Goal: Information Seeking & Learning: Compare options

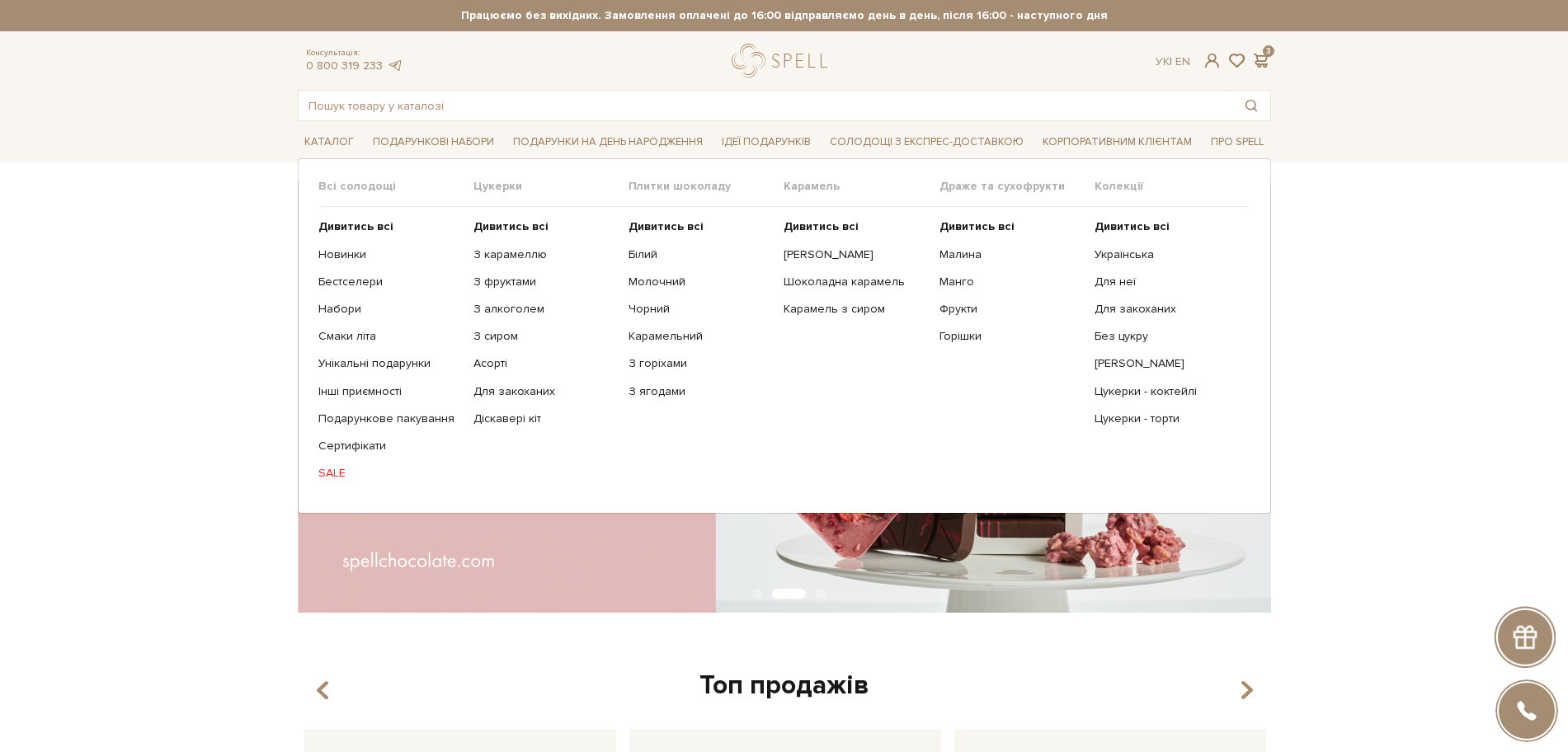
click at [649, 219] on ul "Дивитись всі Білий Молочний Чорний Карамельний З горіхами" at bounding box center [706, 350] width 156 height 286
click at [647, 233] on b "Дивитись всі" at bounding box center [666, 226] width 75 height 14
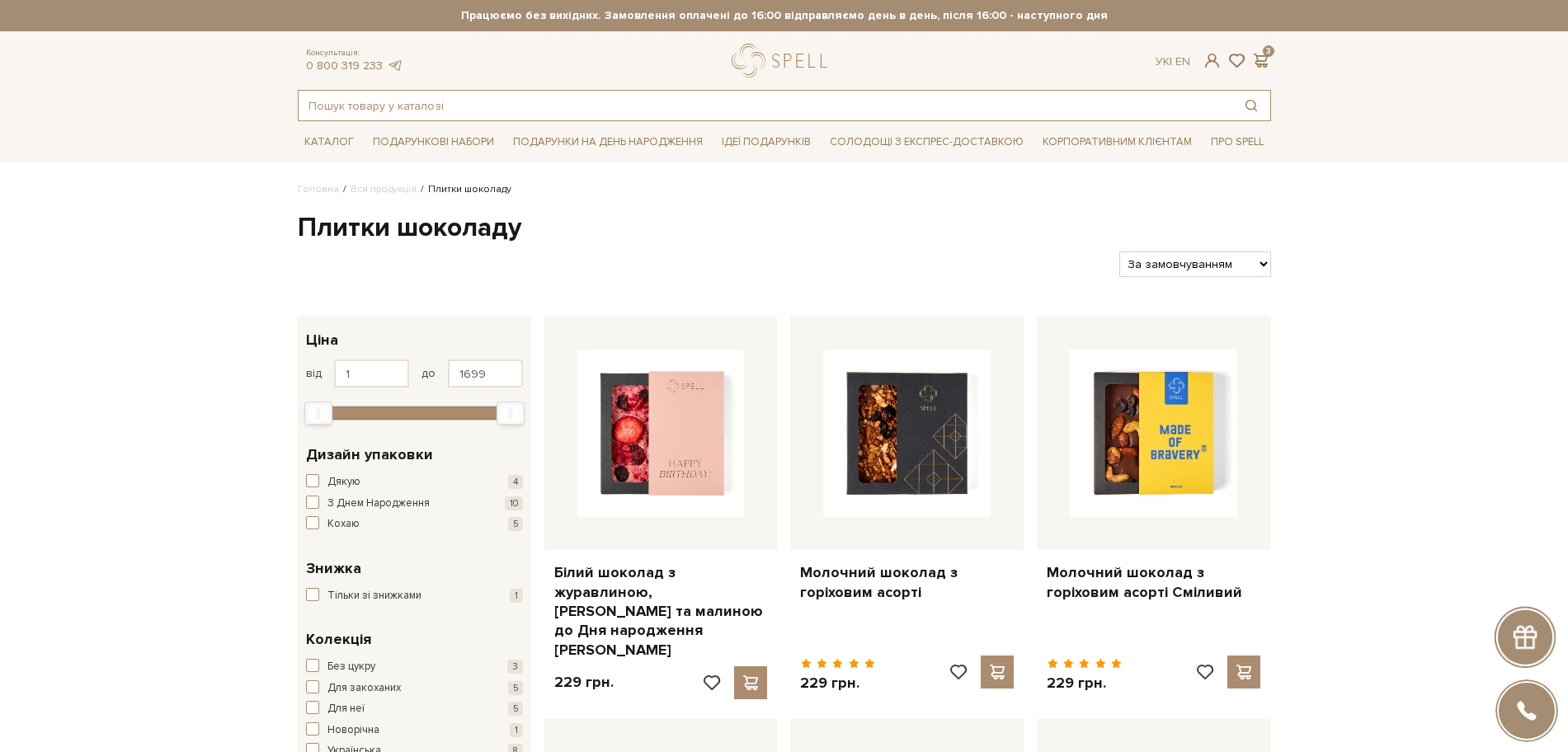
click at [344, 102] on input "text" at bounding box center [765, 105] width 934 height 30
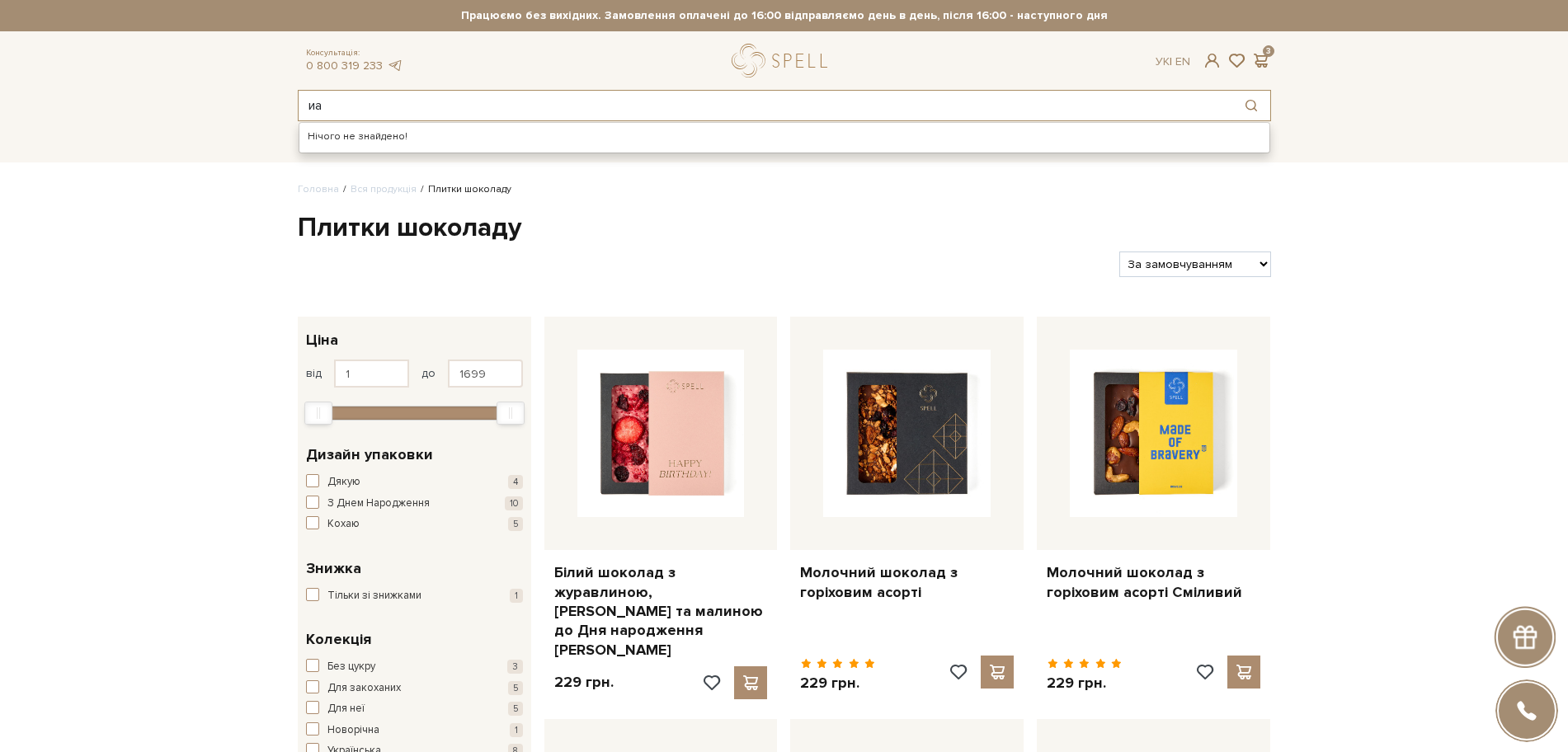
type input "и"
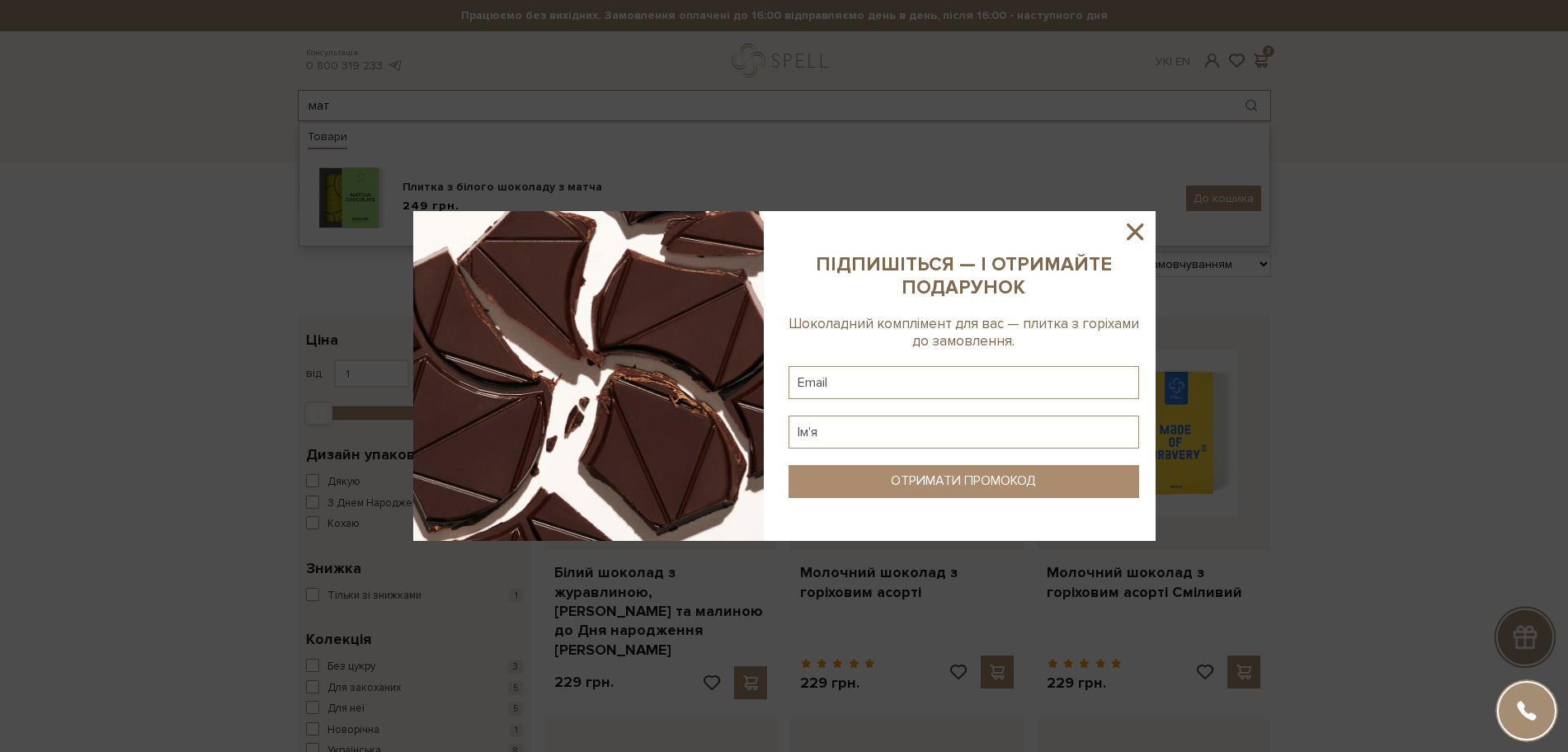
type input "мат"
click at [1142, 221] on icon at bounding box center [1135, 231] width 28 height 28
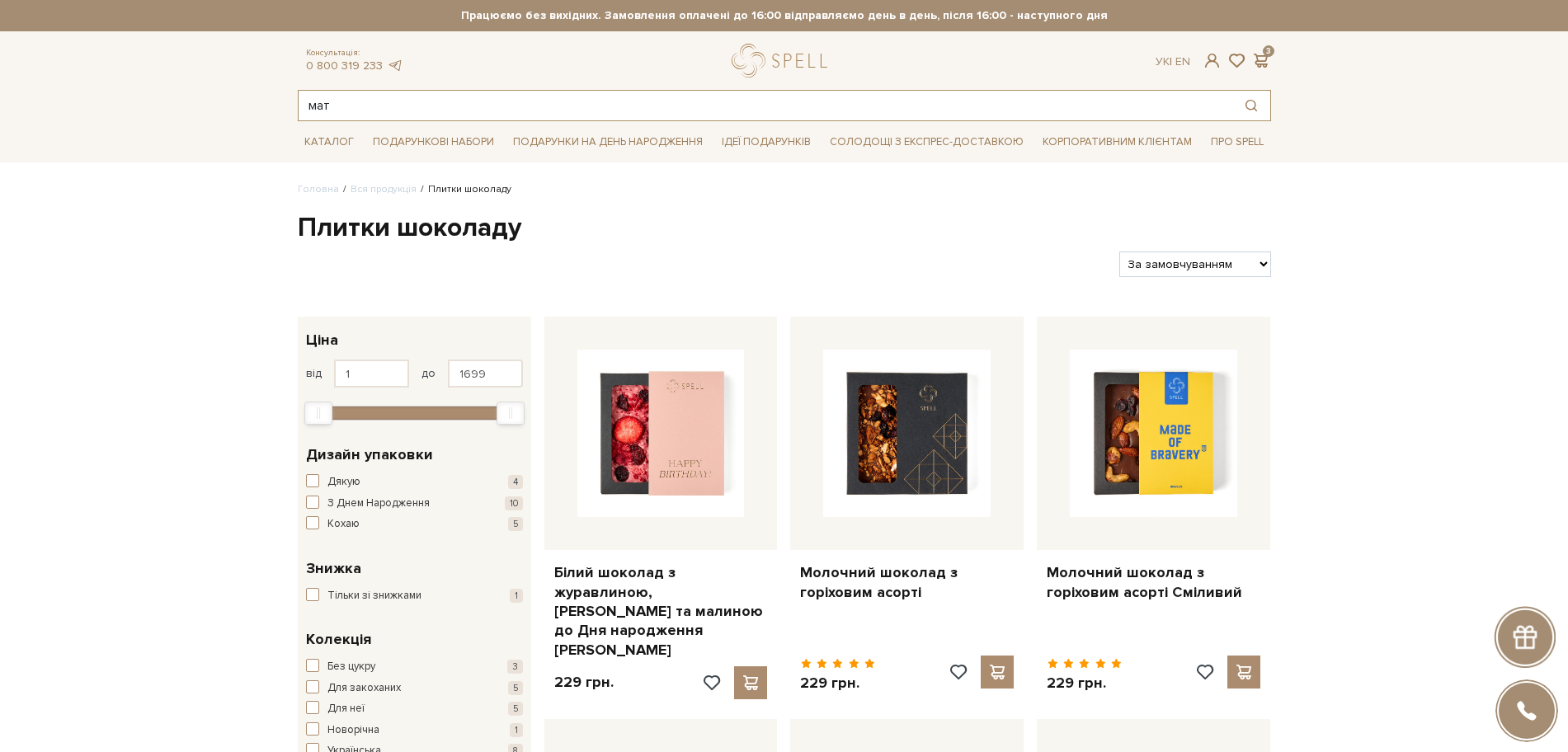
click at [387, 114] on input "мат" at bounding box center [765, 105] width 934 height 30
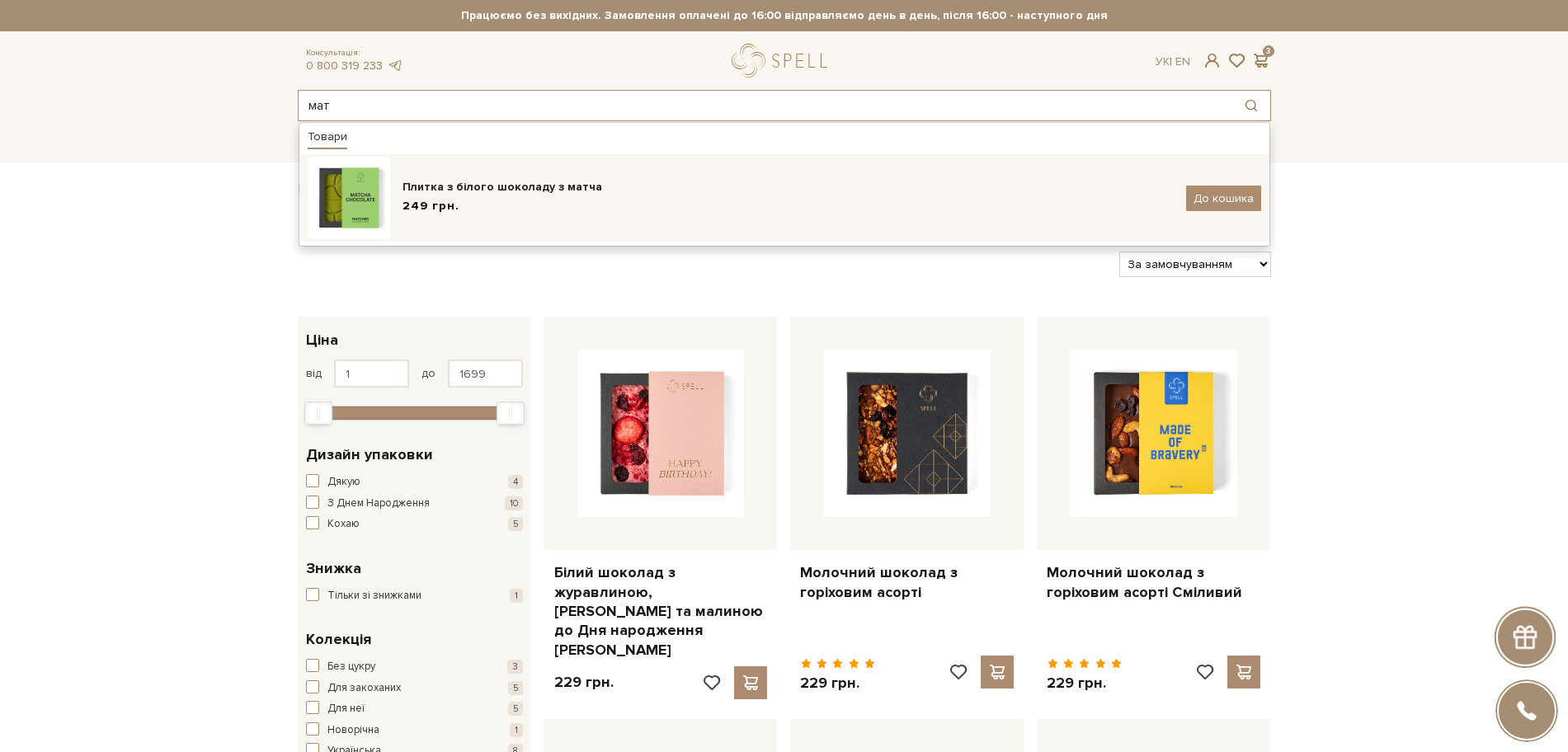
click at [545, 198] on div "249 грн." at bounding box center [788, 206] width 771 height 17
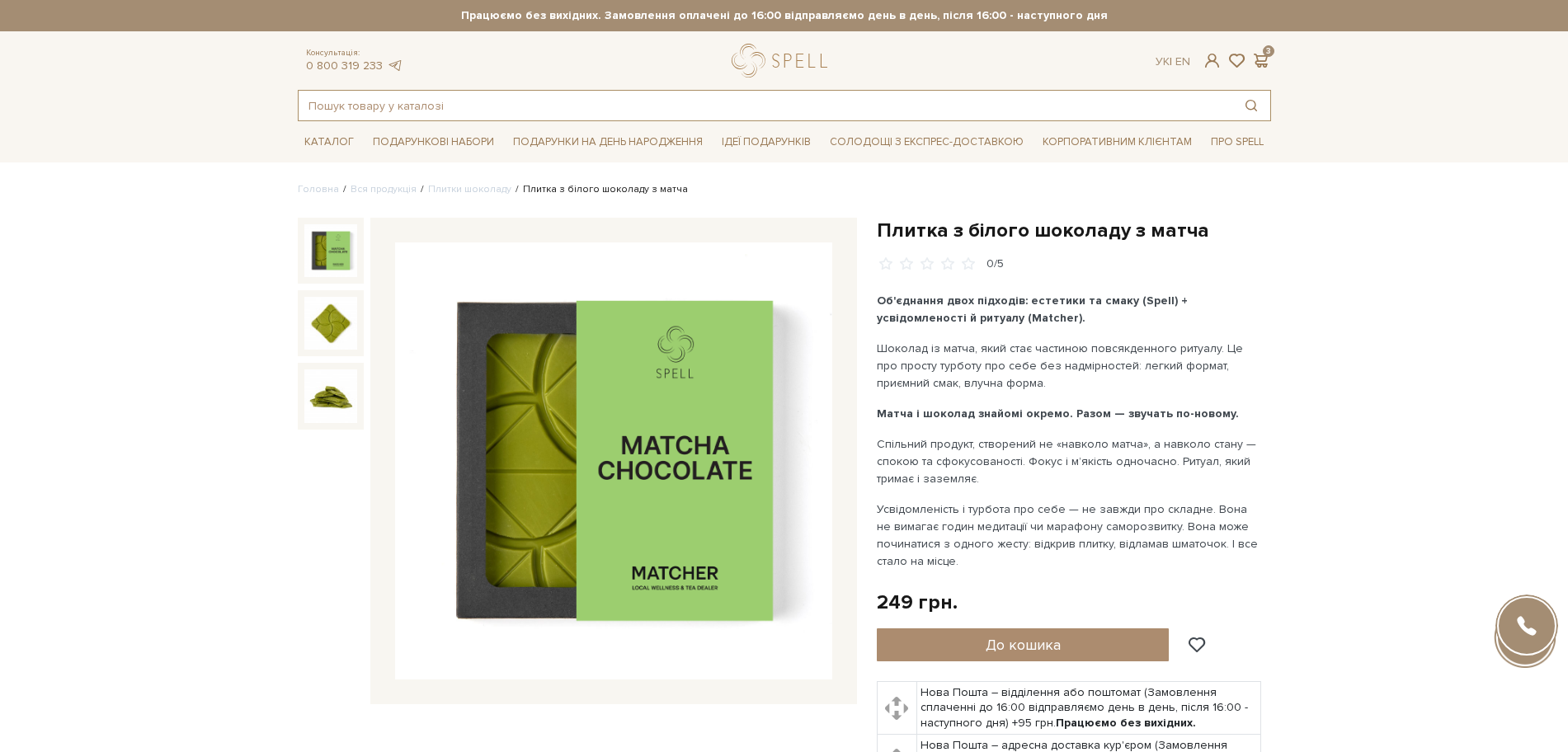
click at [384, 103] on input "text" at bounding box center [765, 105] width 934 height 30
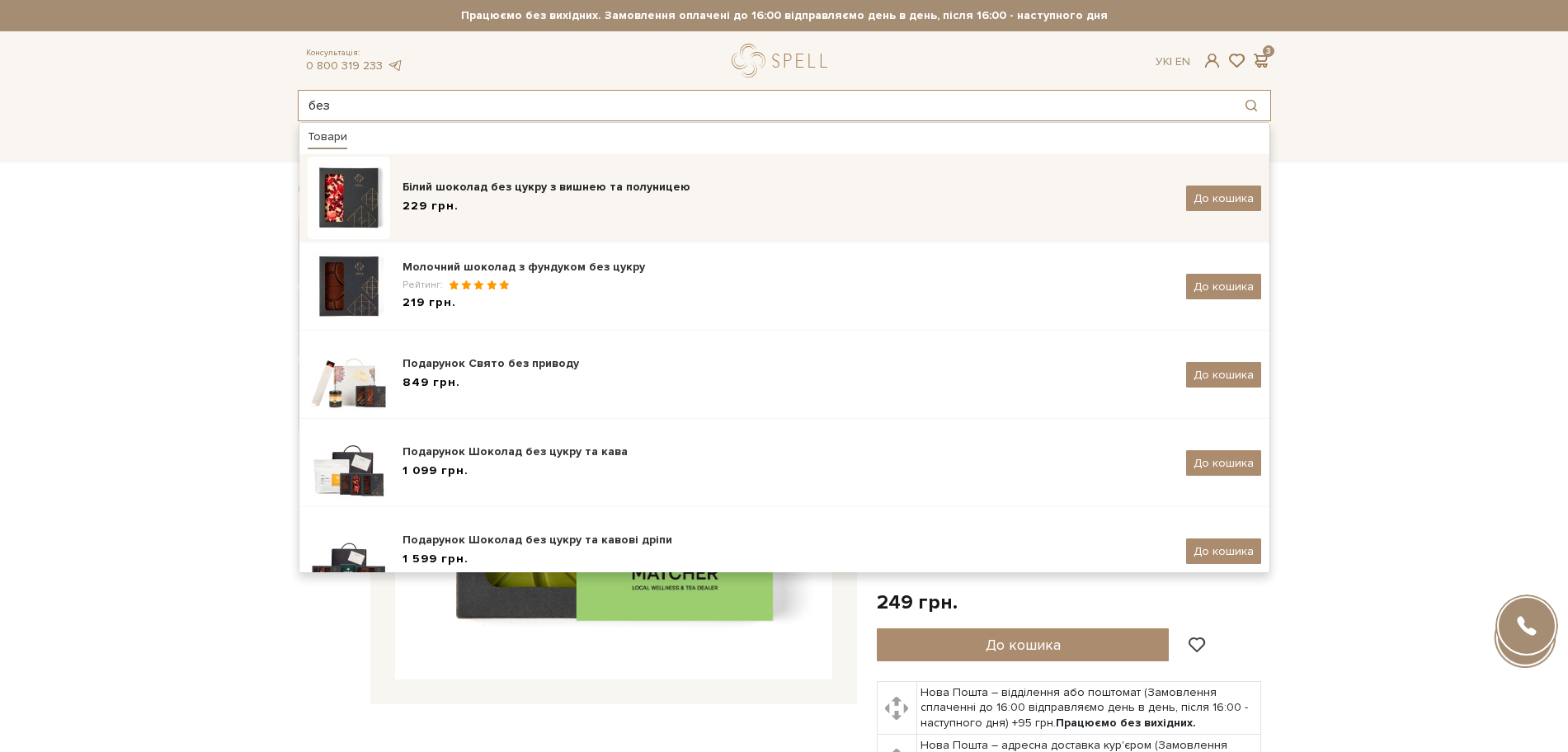
type input "без"
click at [448, 208] on span "229 грн." at bounding box center [430, 205] width 56 height 14
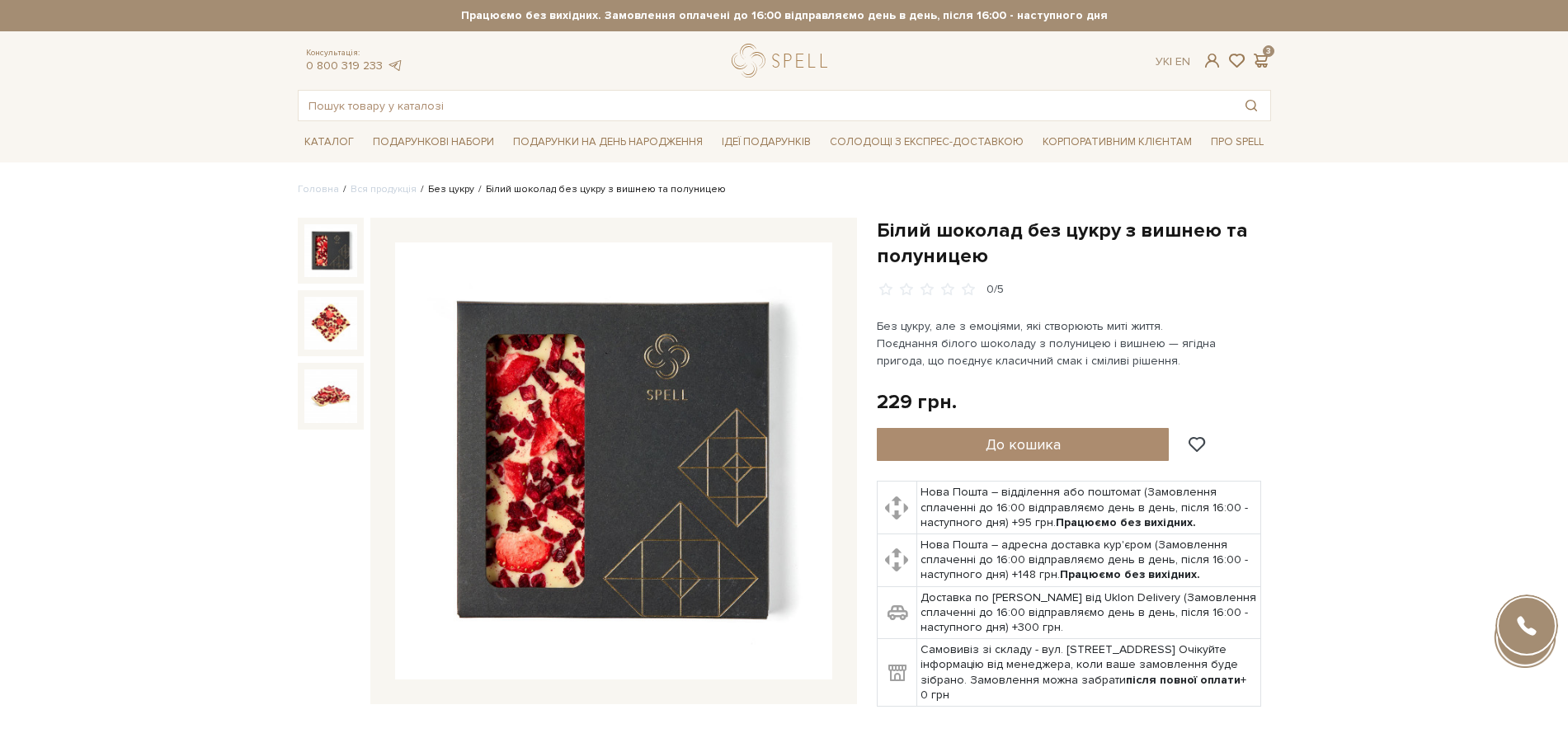
click at [436, 190] on link "Без цукру" at bounding box center [451, 189] width 46 height 12
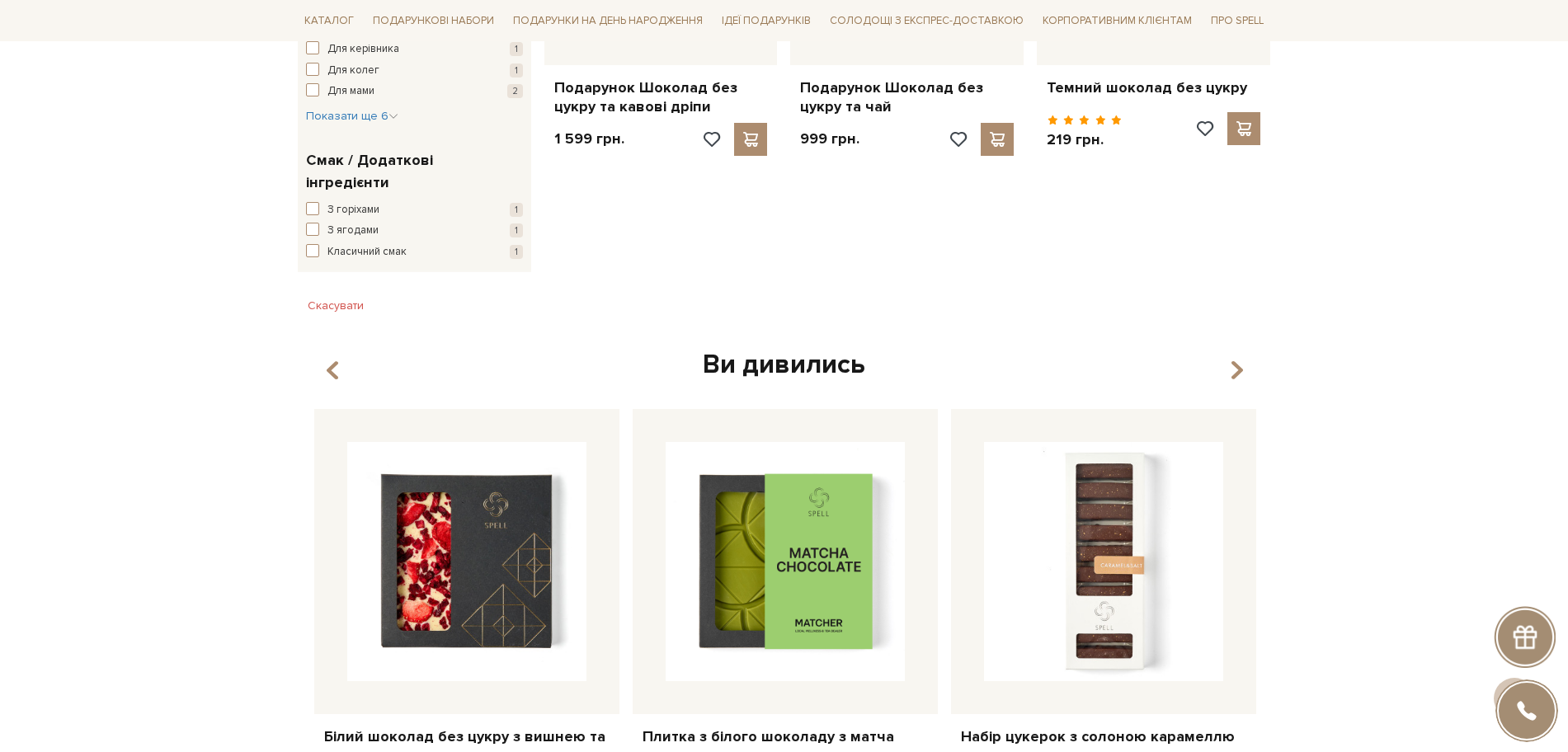
scroll to position [618, 0]
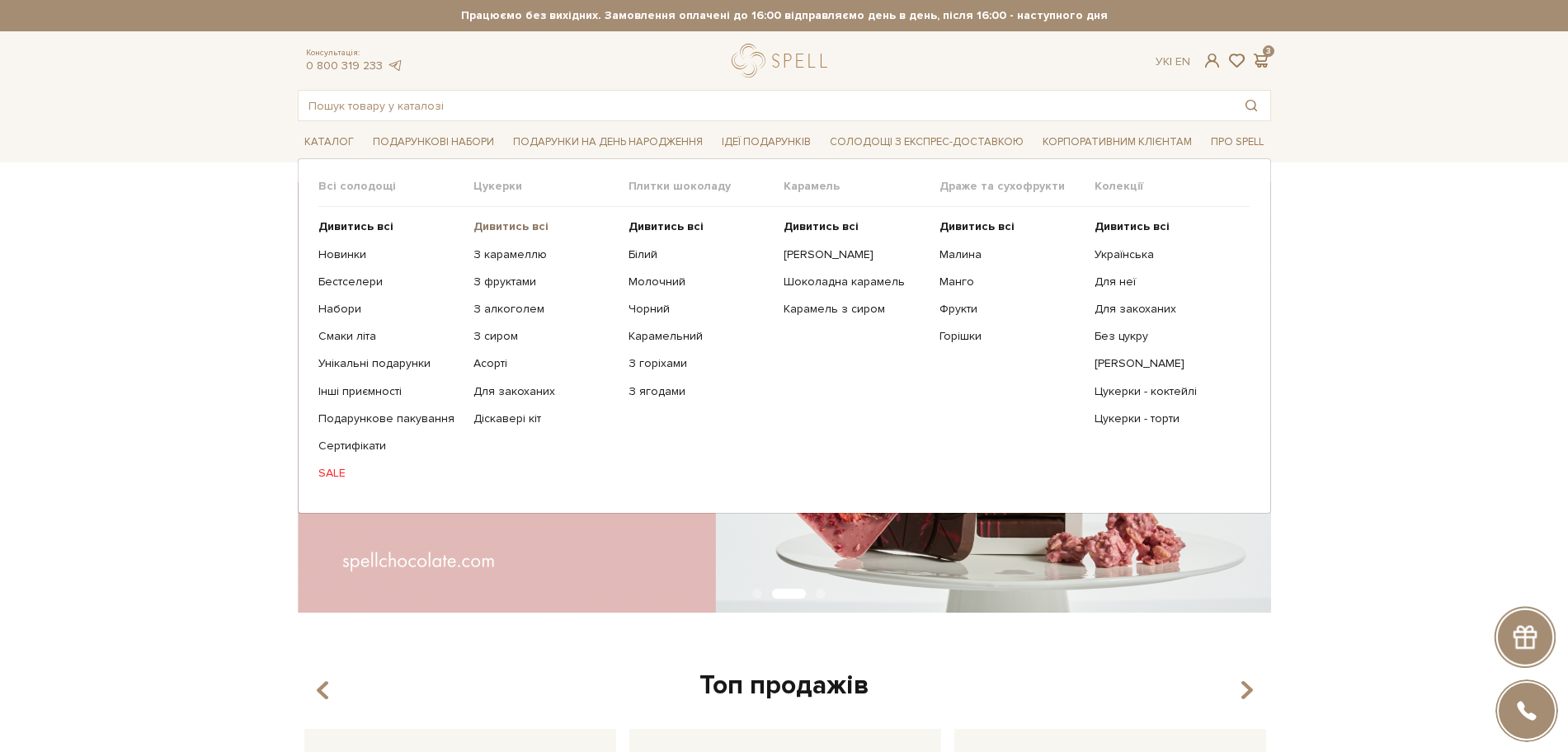
click at [501, 225] on b "Дивитись всі" at bounding box center [511, 226] width 75 height 14
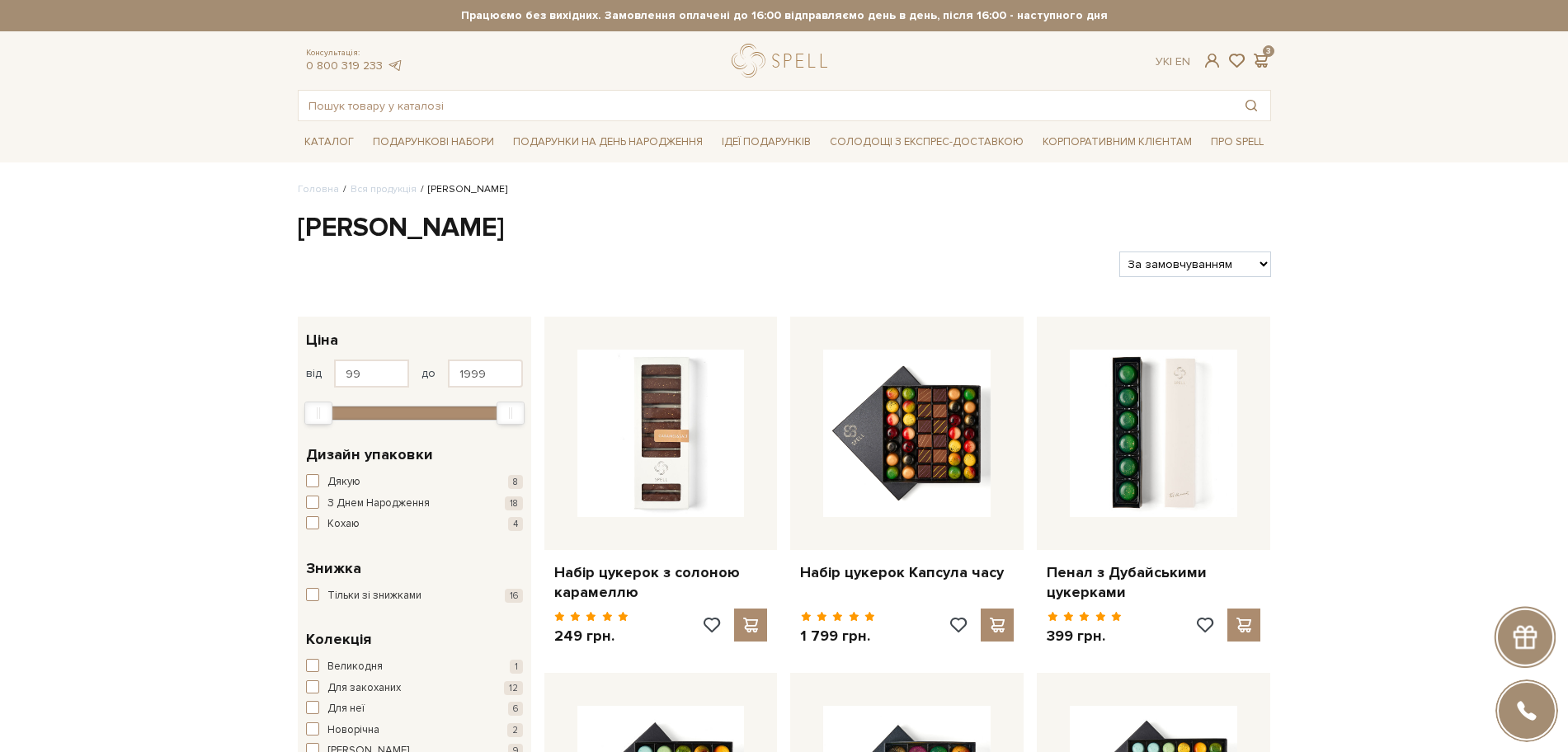
click at [1172, 277] on select "За замовчуванням За Ціною (зростання) За Ціною (зменшення) Новинки За популярні…" at bounding box center [1195, 264] width 151 height 26
select select "https://spellchocolate.com/our-productions/seti-cukerok/?sort=p.price&order=DESC"
click at [1119, 252] on select "За замовчуванням За Ціною (зростання) За Ціною (зменшення) Новинки За популярні…" at bounding box center [1195, 264] width 151 height 26
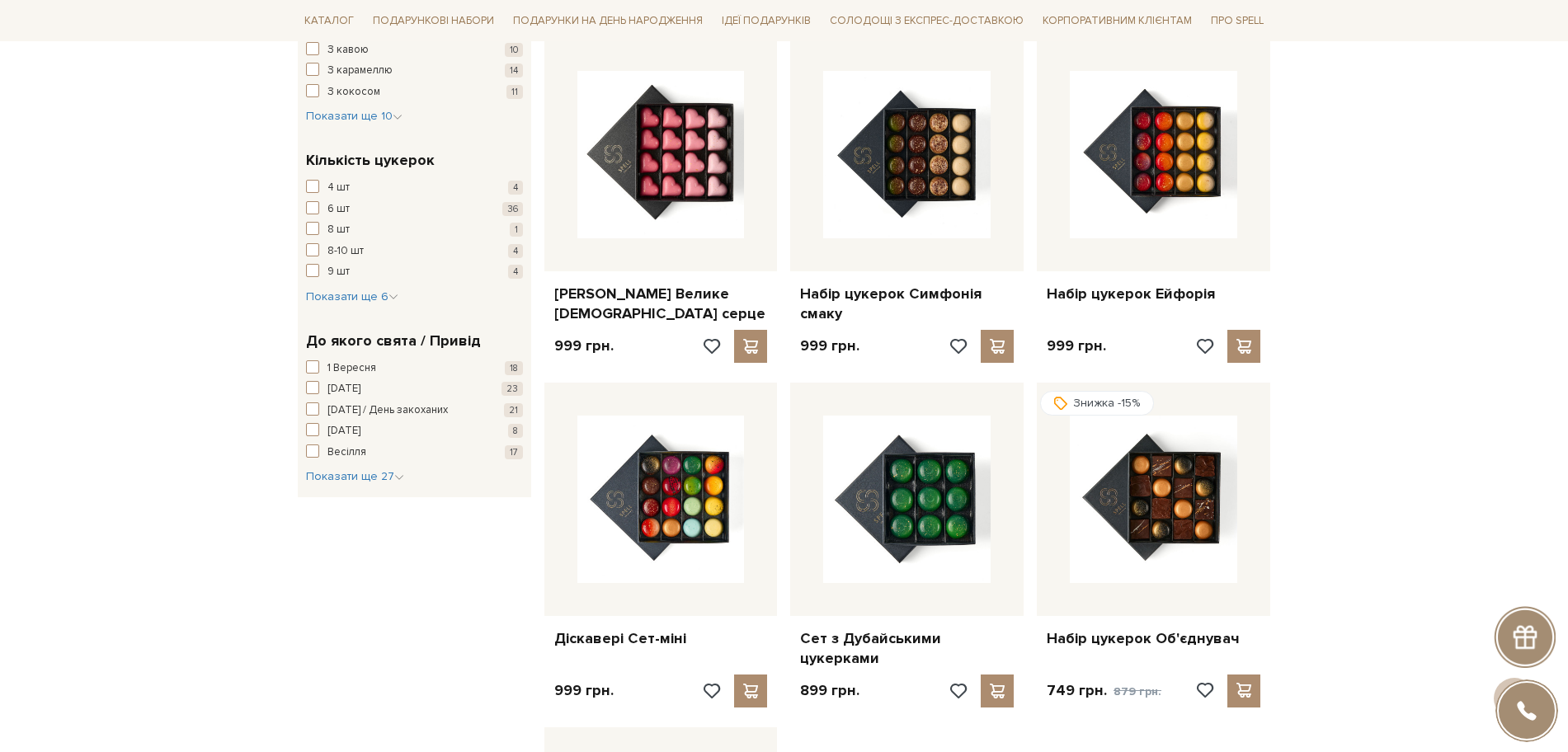
scroll to position [1341, 0]
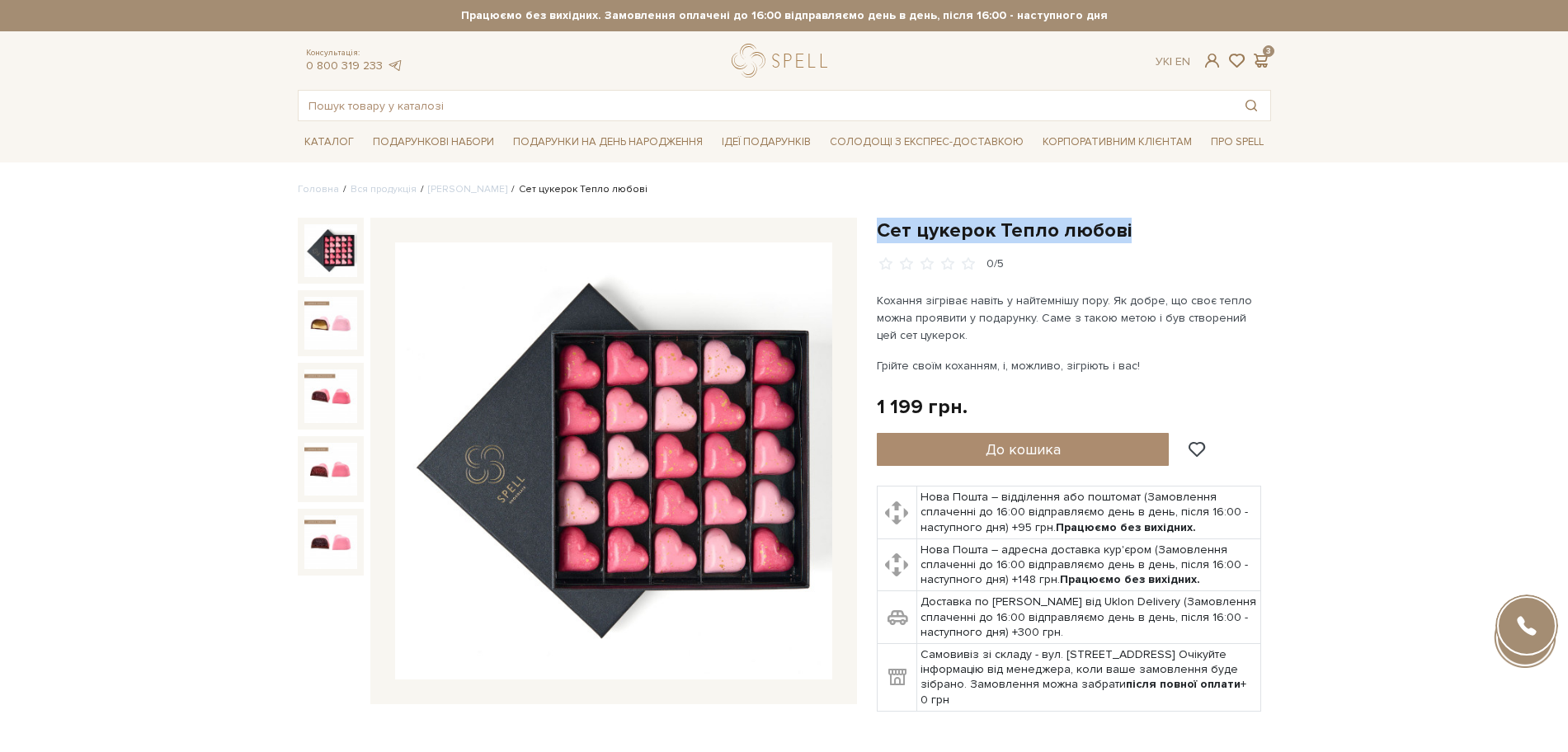
drag, startPoint x: 877, startPoint y: 228, endPoint x: 1142, endPoint y: 228, distance: 265.0
click at [1142, 228] on h1 "Сет цукерок Тепло любові" at bounding box center [1074, 230] width 394 height 26
copy h1 "Сет цукерок Тепло любові"
drag, startPoint x: 637, startPoint y: 454, endPoint x: 594, endPoint y: 413, distance: 59.4
click at [594, 413] on img at bounding box center [614, 461] width 437 height 437
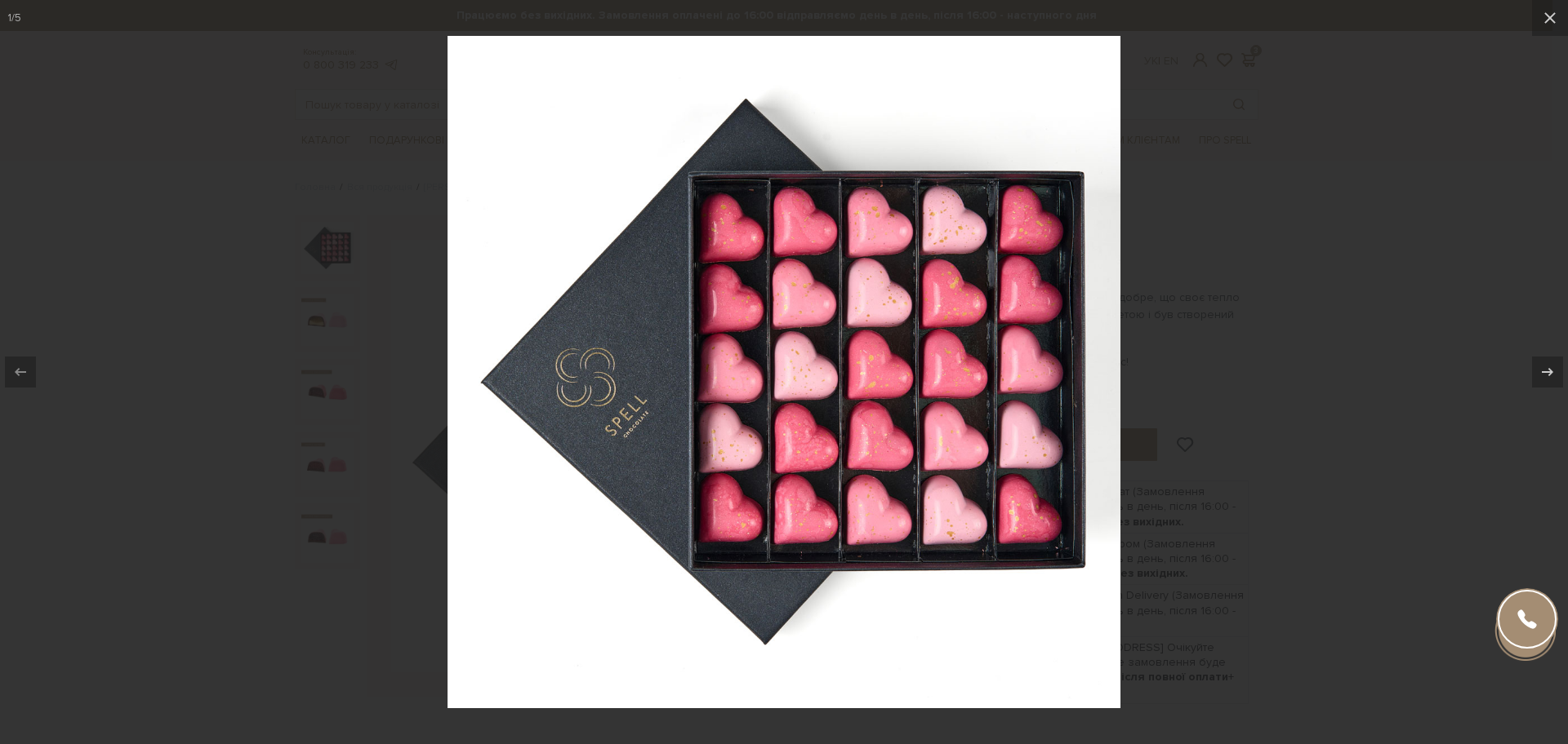
drag, startPoint x: 1428, startPoint y: 443, endPoint x: 1410, endPoint y: 393, distance: 53.1
click at [1428, 443] on div at bounding box center [784, 372] width 1568 height 744
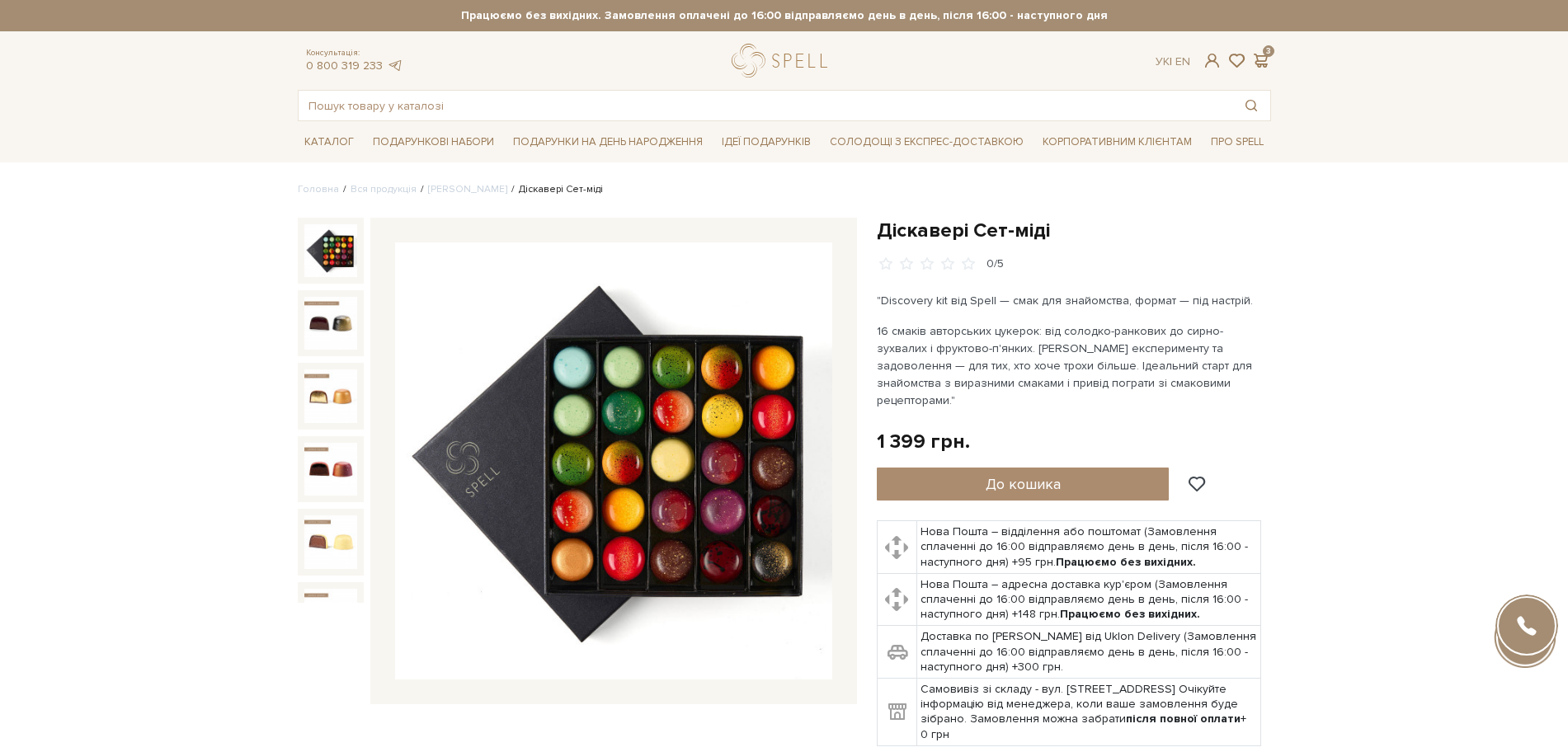
click at [594, 334] on img at bounding box center [614, 461] width 437 height 437
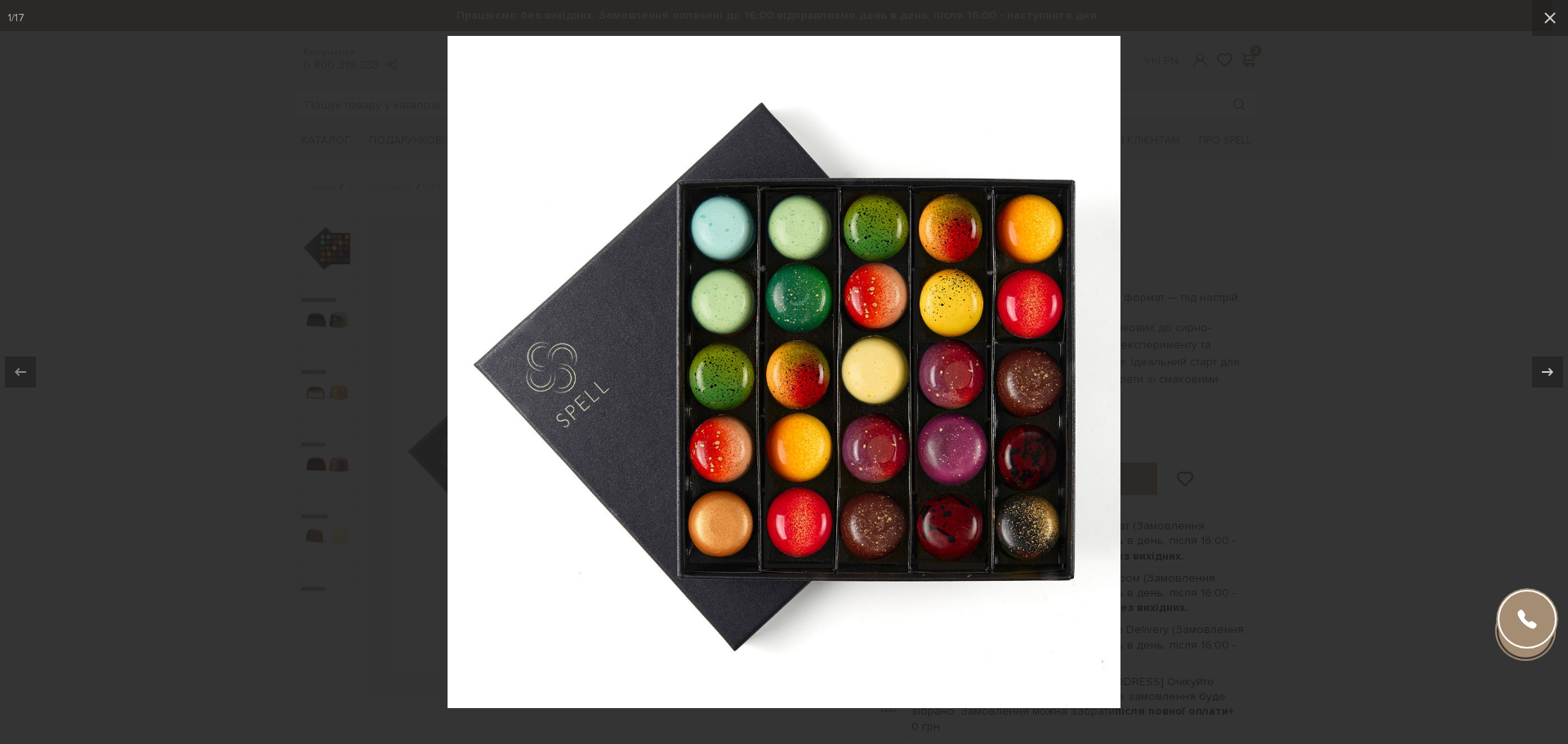
click at [1391, 377] on div at bounding box center [784, 372] width 1568 height 744
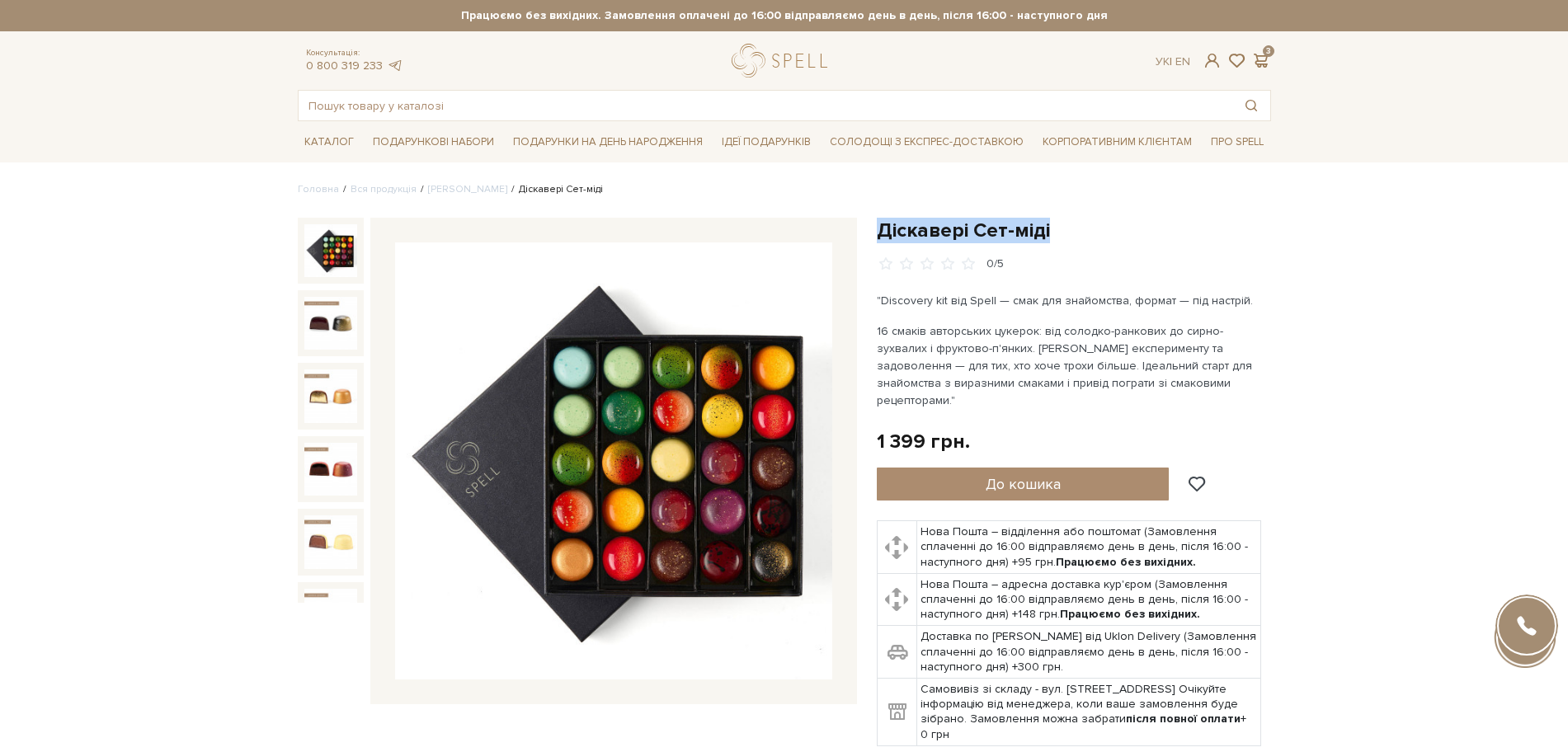
drag, startPoint x: 884, startPoint y: 225, endPoint x: 1056, endPoint y: 217, distance: 172.2
click at [1056, 218] on h1 "Діскавері Сет-міді" at bounding box center [1074, 230] width 394 height 26
copy h1 "Діскавері Сет-міді"
click at [599, 464] on img at bounding box center [614, 461] width 437 height 437
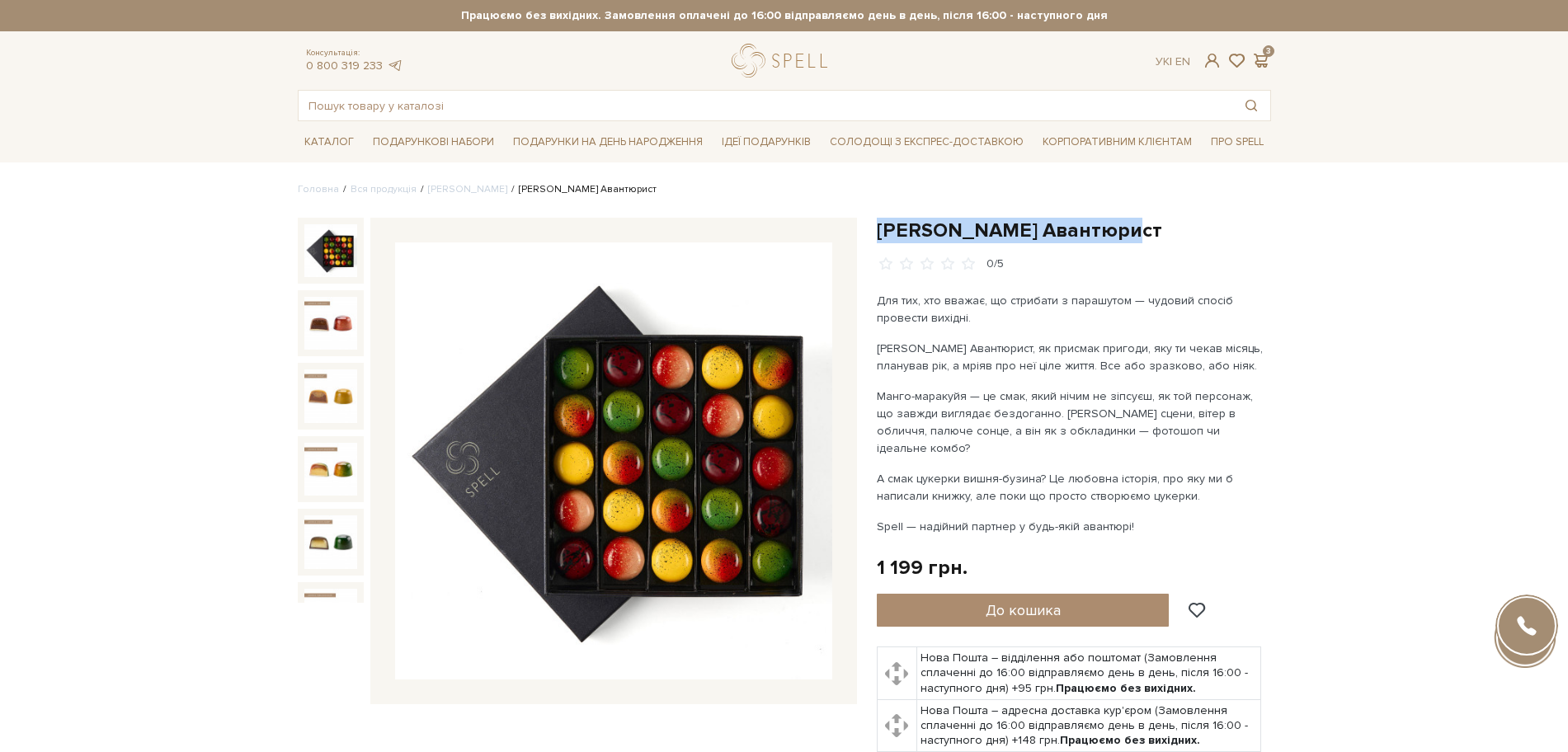
drag, startPoint x: 880, startPoint y: 228, endPoint x: 1123, endPoint y: 227, distance: 243.0
click at [1123, 227] on h1 "[PERSON_NAME] Авантюрист" at bounding box center [1074, 230] width 394 height 26
copy h1 "[PERSON_NAME] Авантюрист"
click at [675, 413] on img at bounding box center [614, 461] width 437 height 437
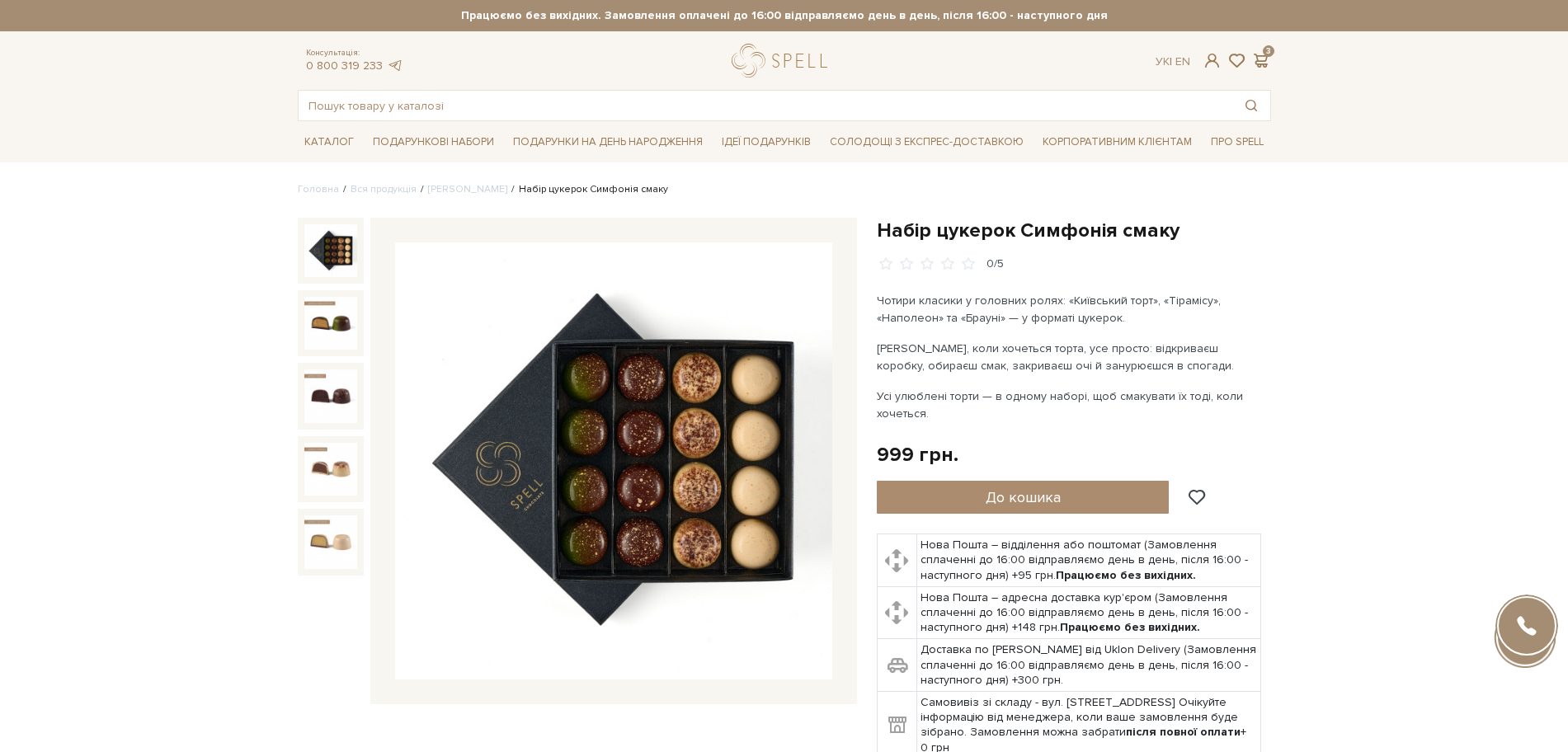
click at [649, 446] on img at bounding box center [614, 461] width 437 height 437
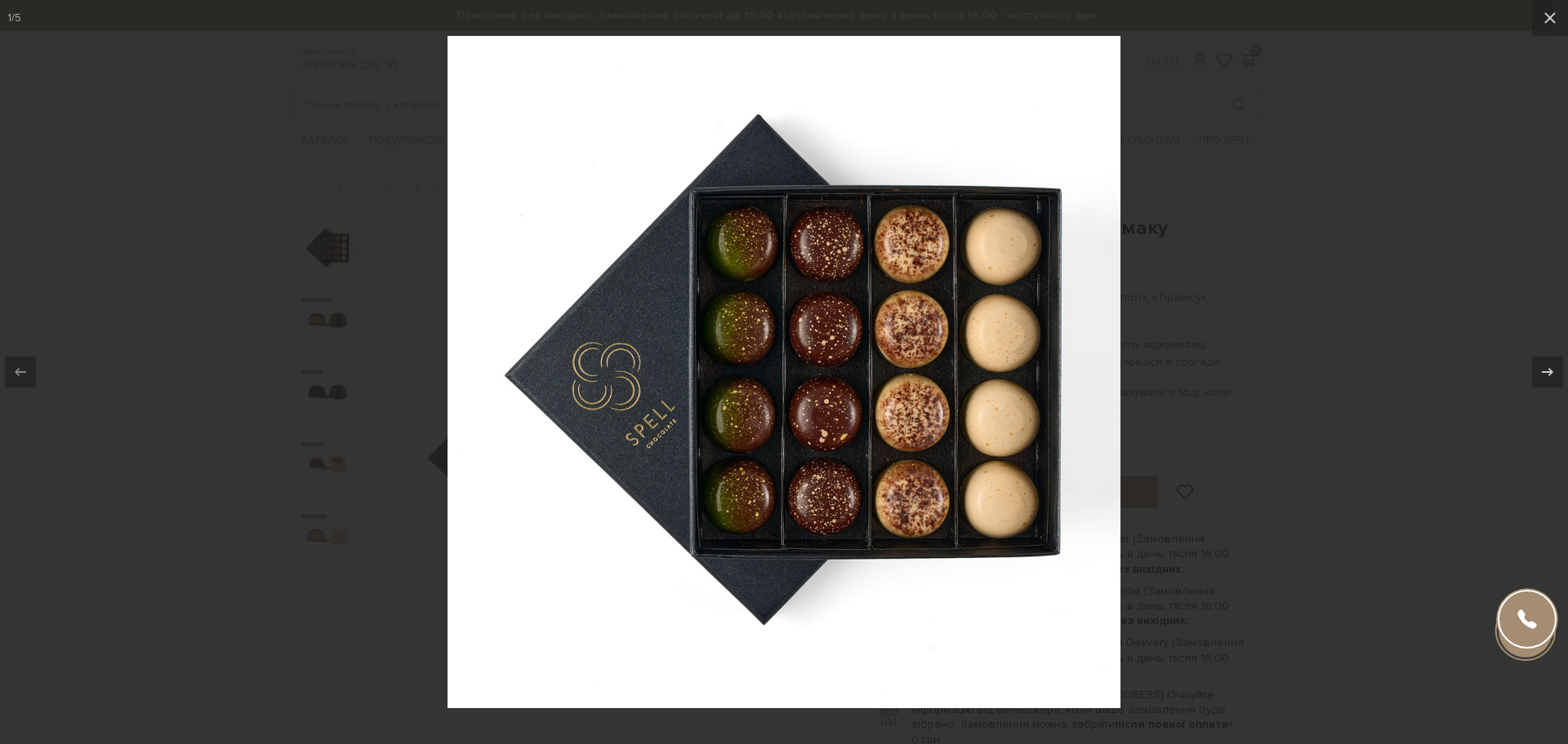
click at [1357, 332] on div at bounding box center [784, 372] width 1568 height 744
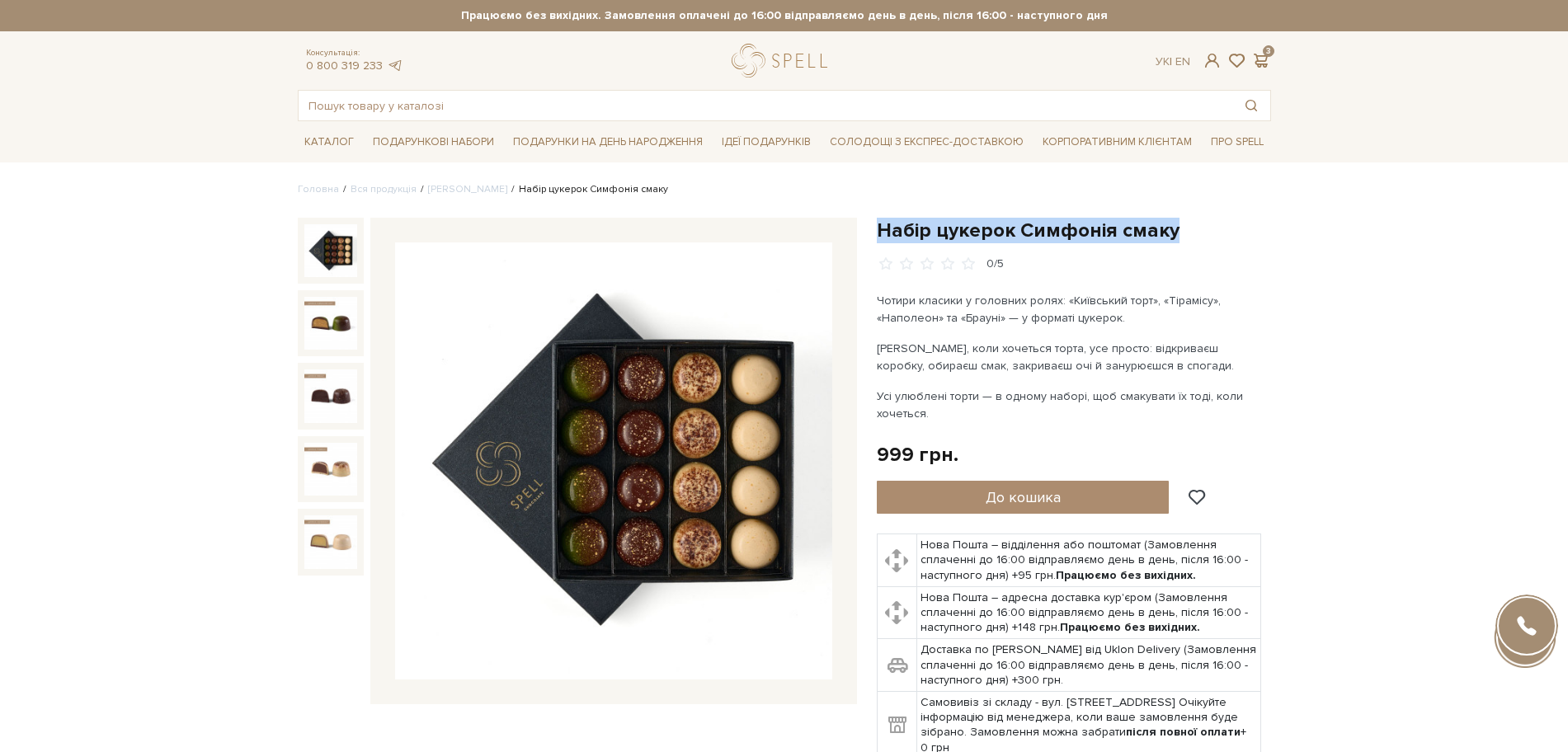
drag, startPoint x: 879, startPoint y: 225, endPoint x: 1175, endPoint y: 214, distance: 296.2
copy h1 "Набір цукерок Симфонія смаку"
click at [571, 405] on img at bounding box center [614, 461] width 437 height 437
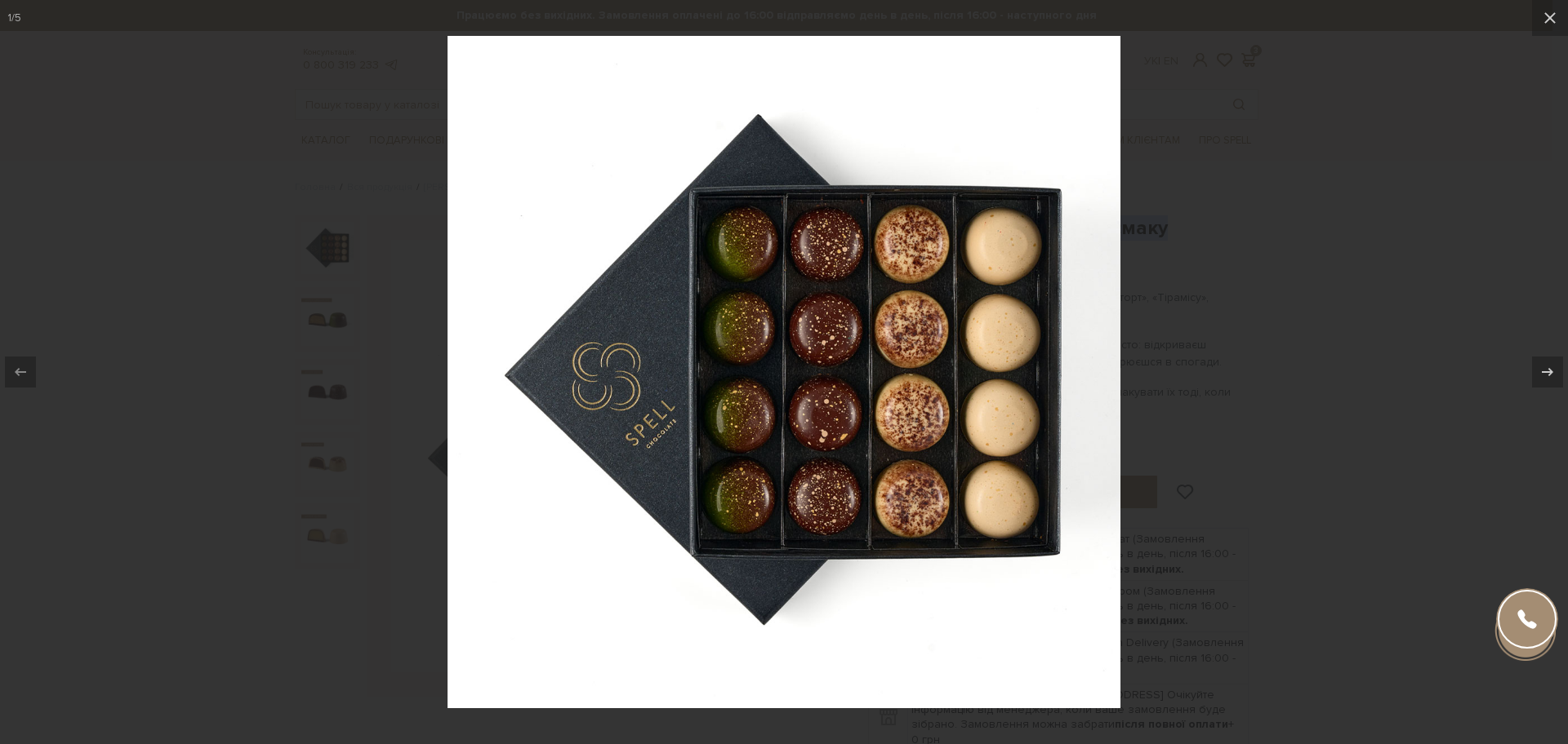
click at [1353, 527] on div at bounding box center [784, 372] width 1568 height 744
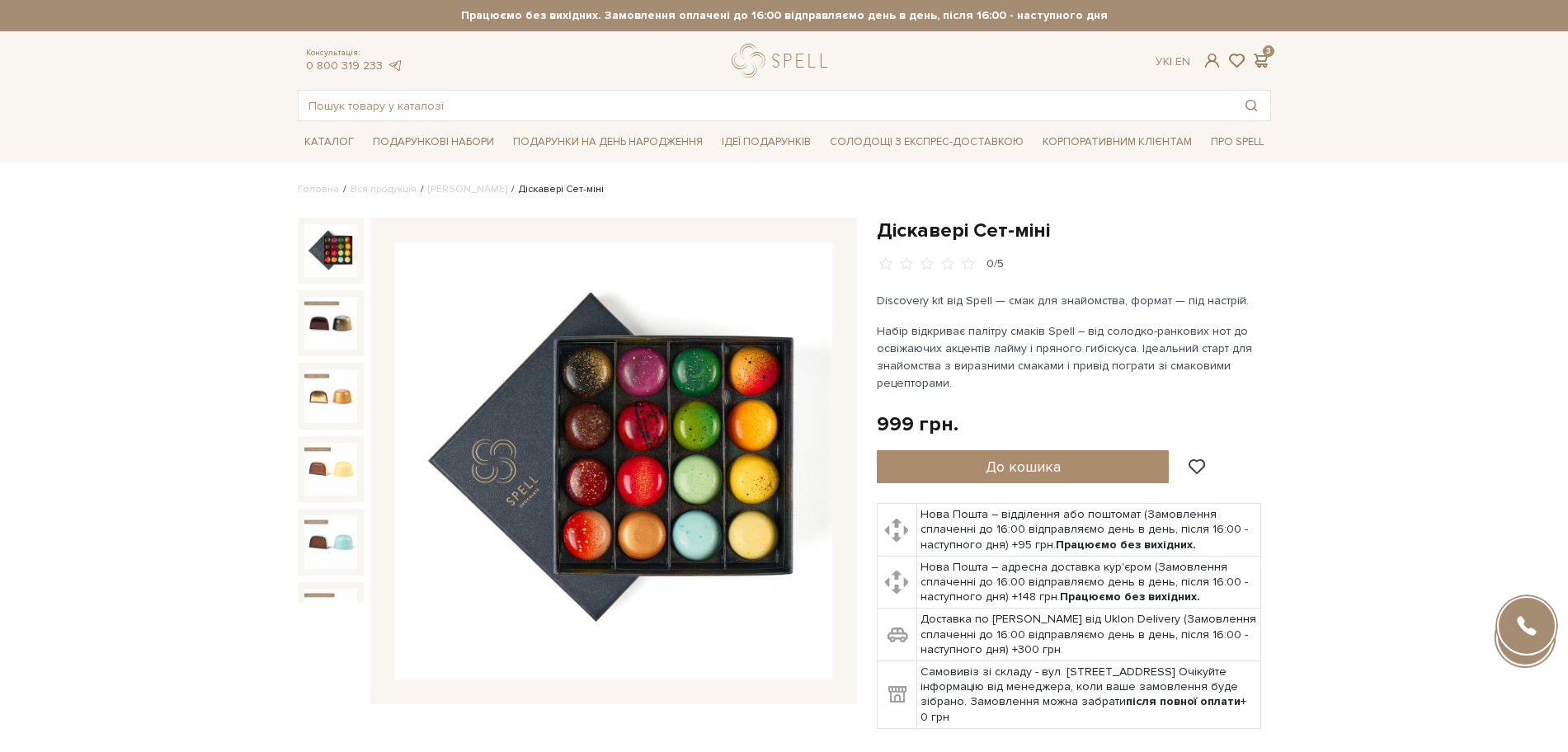
click at [726, 428] on img at bounding box center [614, 461] width 437 height 437
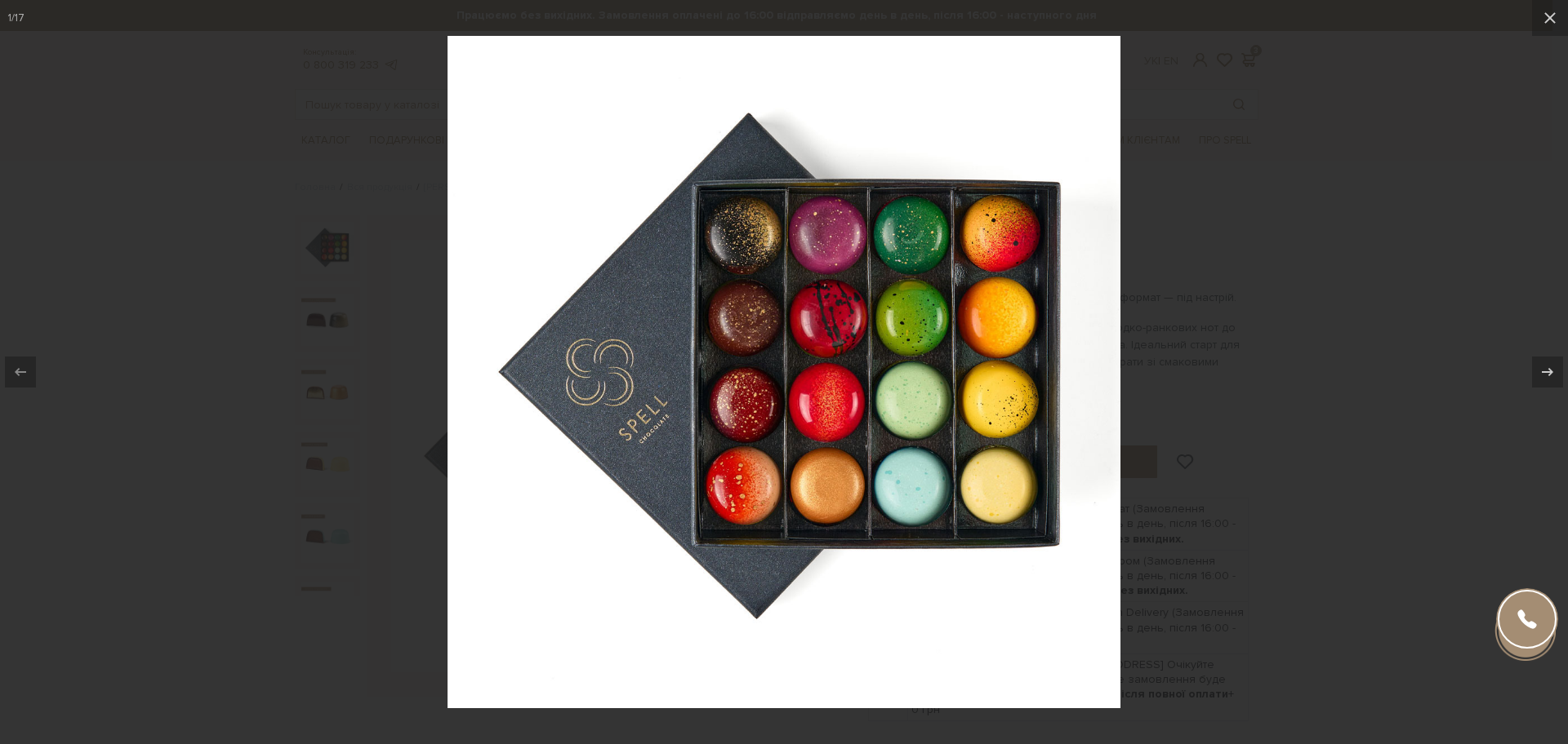
click at [1273, 334] on div at bounding box center [784, 372] width 1568 height 744
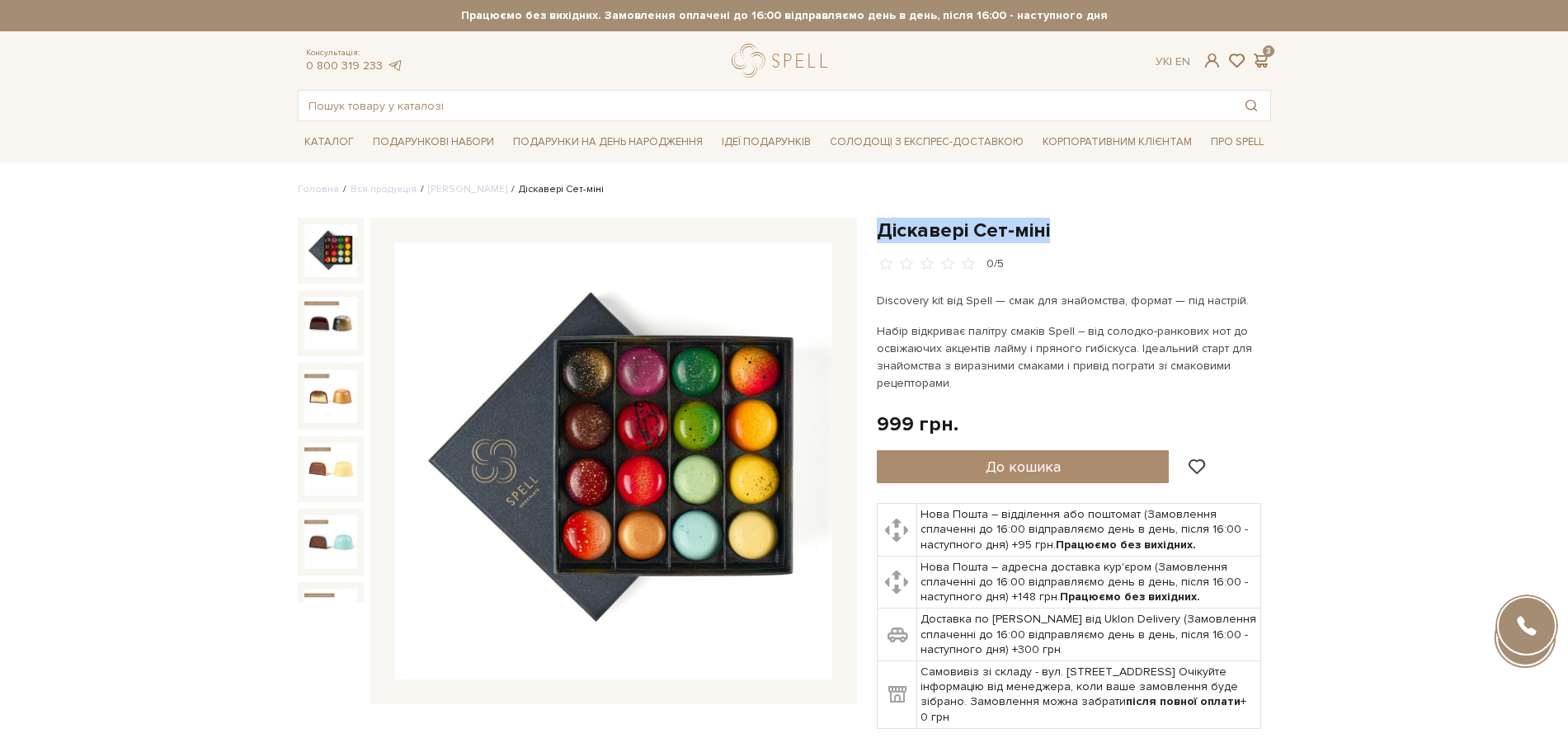
drag, startPoint x: 884, startPoint y: 233, endPoint x: 1117, endPoint y: 212, distance: 233.9
copy h1 "Діскавері Сет-міні"
click at [599, 462] on img at bounding box center [614, 461] width 437 height 437
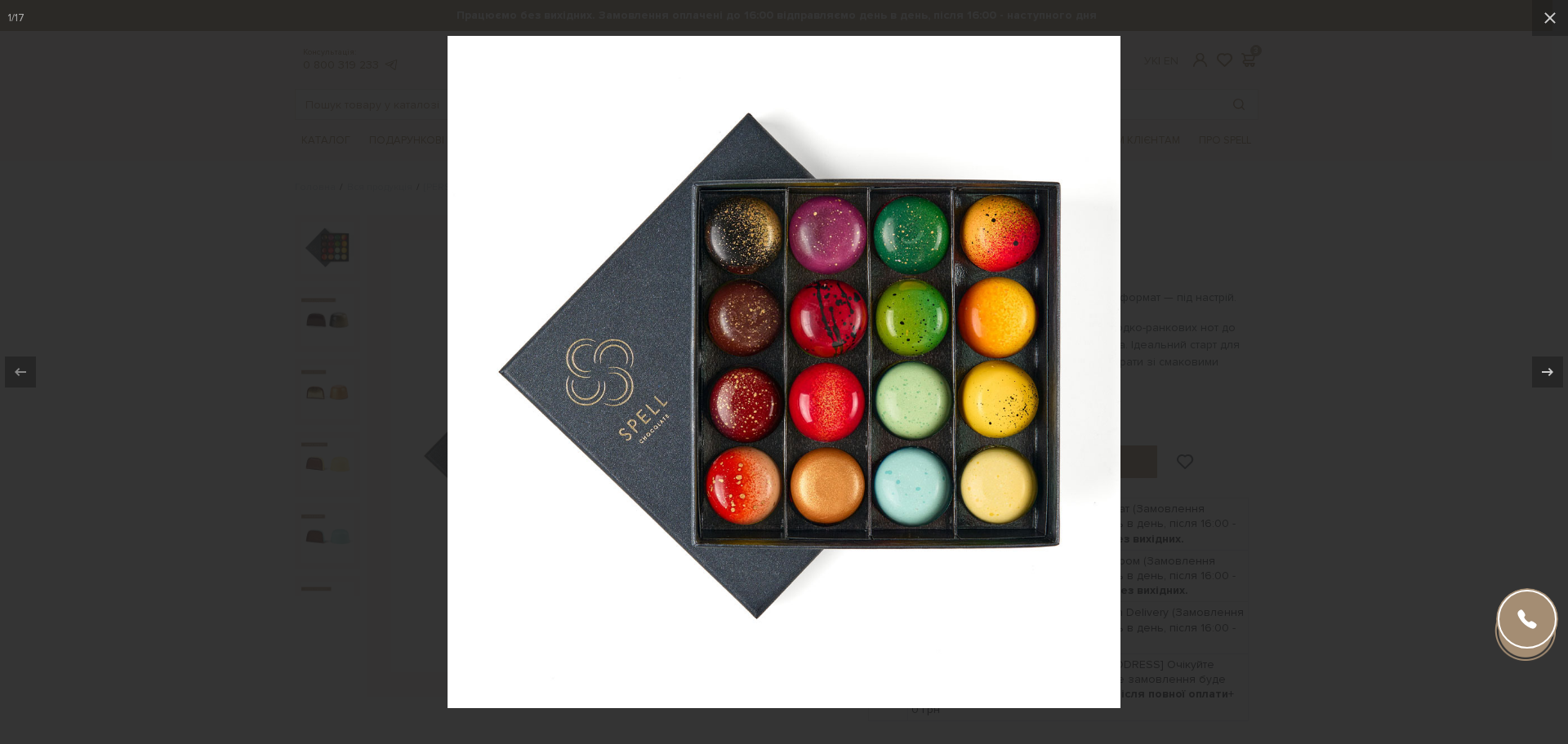
click at [1318, 432] on div at bounding box center [784, 372] width 1568 height 744
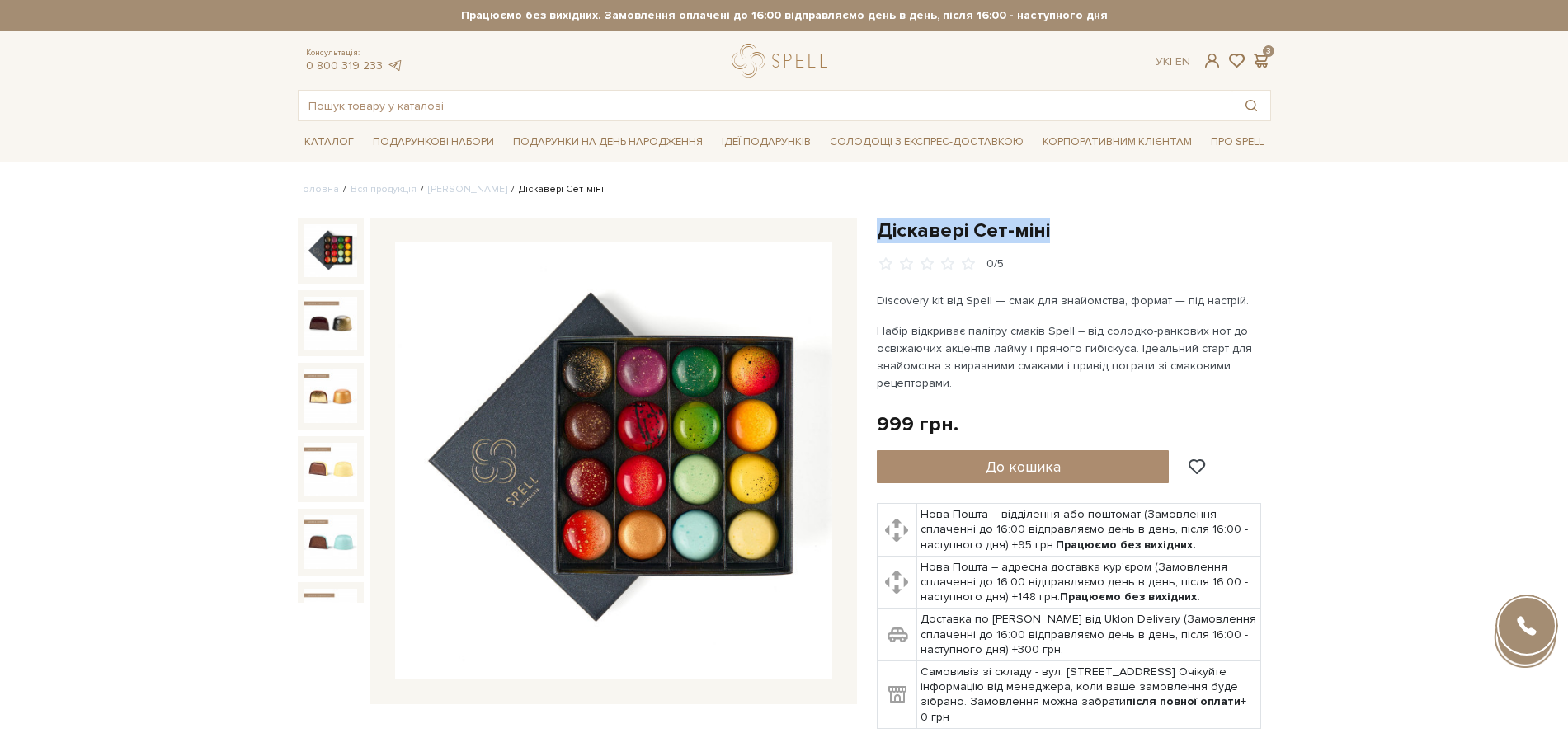
click at [690, 381] on img at bounding box center [614, 461] width 437 height 437
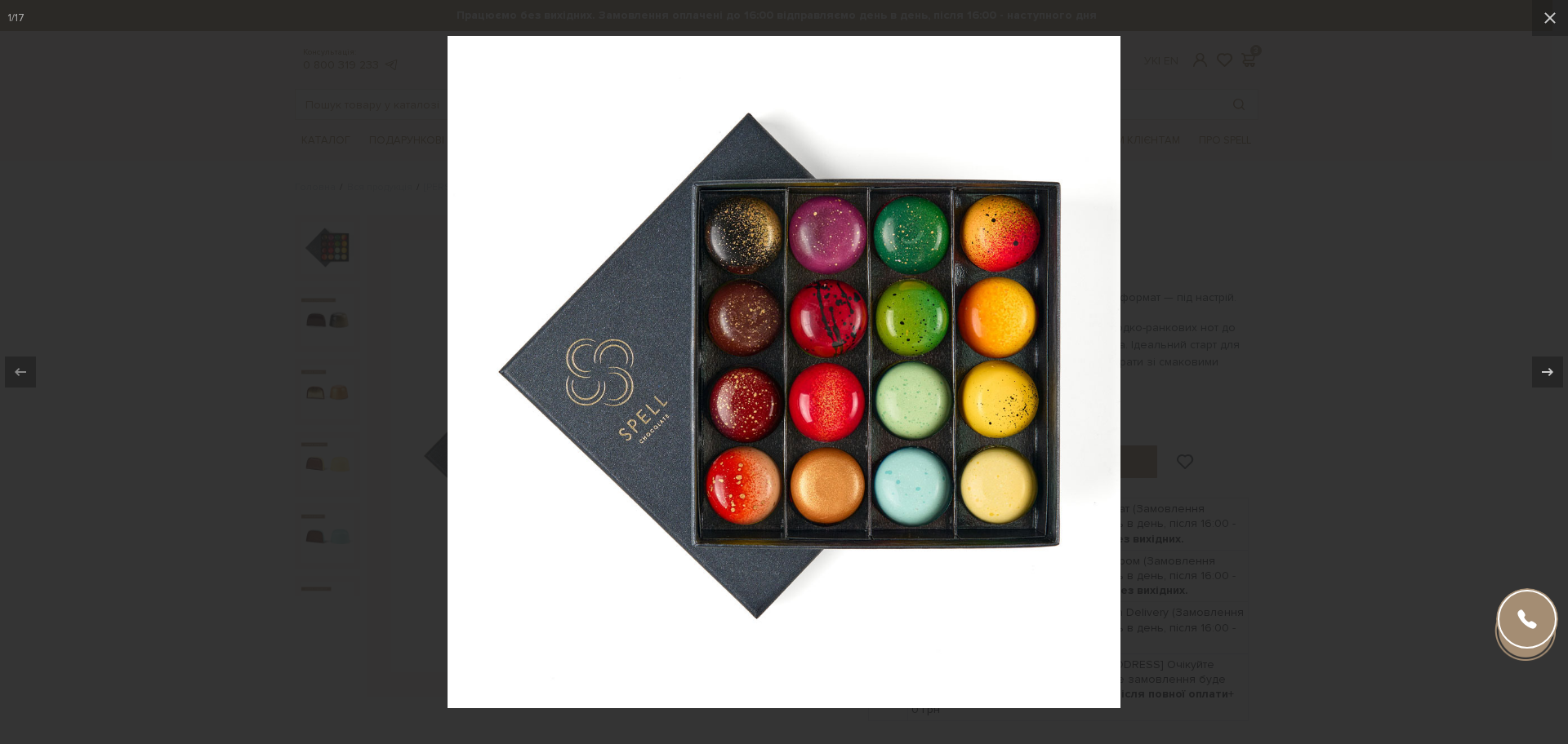
click at [1360, 544] on div at bounding box center [784, 372] width 1568 height 744
